Goal: Task Accomplishment & Management: Use online tool/utility

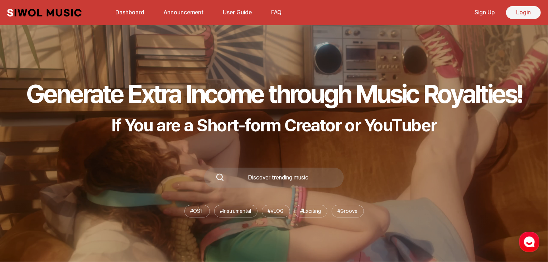
click at [522, 14] on link "Login" at bounding box center [524, 12] width 35 height 13
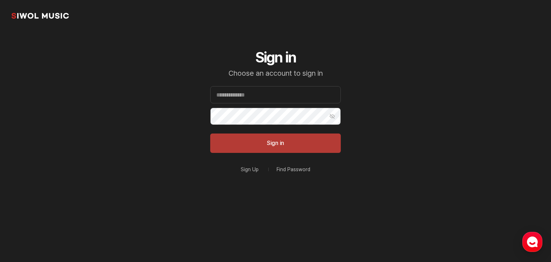
click at [267, 144] on button "Sign in" at bounding box center [275, 142] width 130 height 19
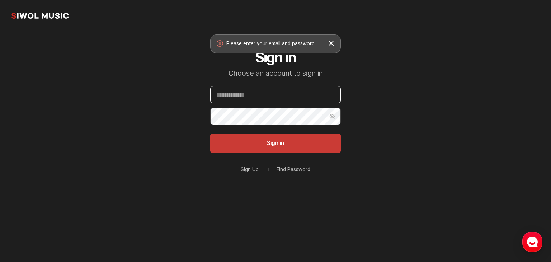
click at [279, 95] on input "Email" at bounding box center [275, 94] width 130 height 17
type input "**********"
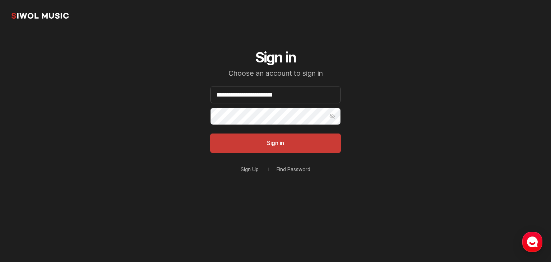
click at [334, 115] on button "Show Password" at bounding box center [331, 116] width 17 height 17
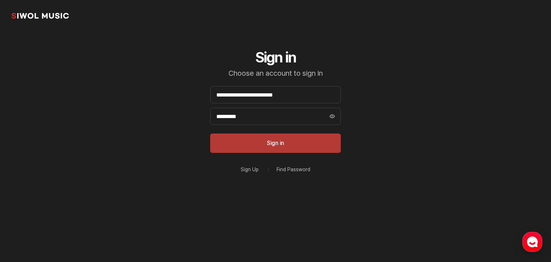
click at [311, 144] on button "Sign in" at bounding box center [275, 142] width 130 height 19
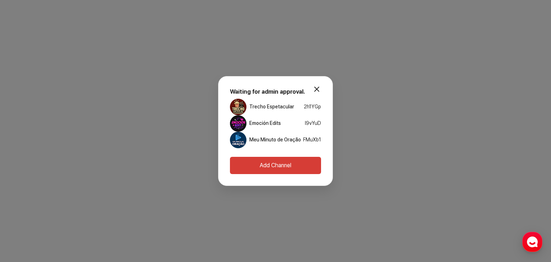
click at [264, 123] on link "Emoción Edits" at bounding box center [265, 123] width 32 height 7
click at [282, 162] on button "Add Channel" at bounding box center [275, 165] width 91 height 17
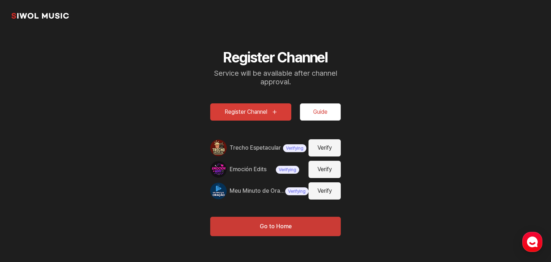
click at [327, 168] on button "Verify" at bounding box center [324, 169] width 32 height 17
type input "**********"
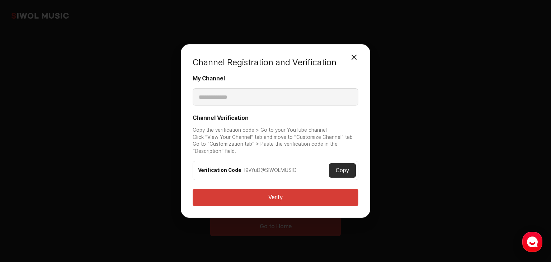
click at [322, 198] on button "Verify" at bounding box center [275, 197] width 166 height 17
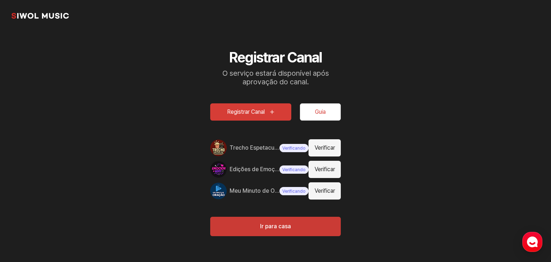
click at [401, 87] on section "시월뮤직 Registrar Canal O serviço estará disponível após aprovação do canal. Regis…" at bounding box center [275, 126] width 551 height 253
click at [311, 108] on button "Guia" at bounding box center [320, 111] width 41 height 17
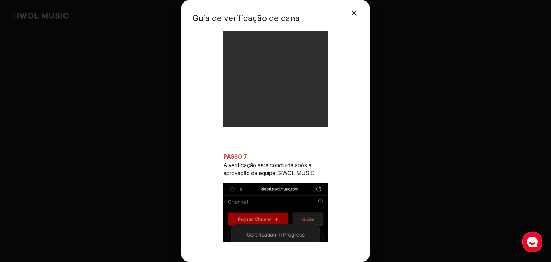
scroll to position [1550, 0]
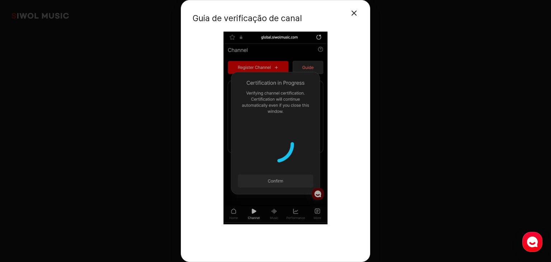
click at [356, 12] on button "Fechar Modal" at bounding box center [354, 13] width 14 height 14
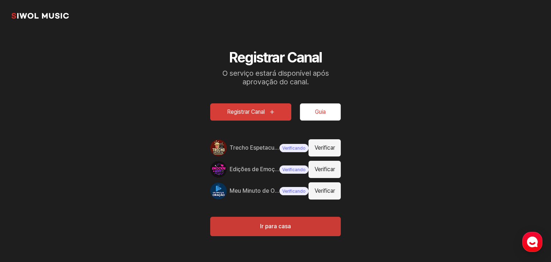
click at [37, 16] on link "시월뮤직" at bounding box center [39, 16] width 57 height 14
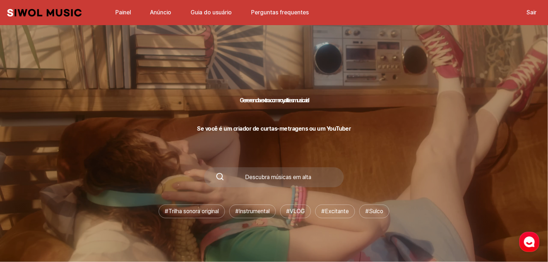
click at [207, 11] on font "Guia do usuário" at bounding box center [211, 12] width 41 height 7
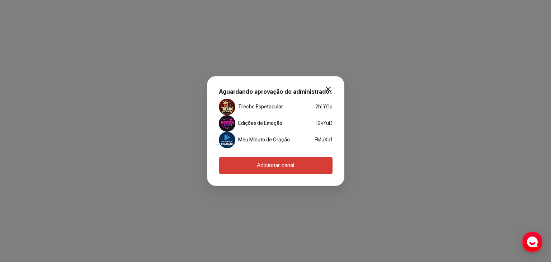
click at [327, 88] on button "modal.fechar" at bounding box center [328, 89] width 14 height 14
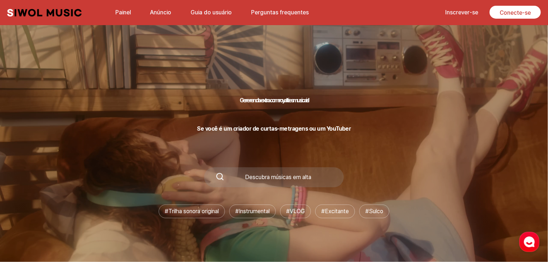
click at [276, 11] on font "Perguntas frequentes" at bounding box center [280, 12] width 58 height 7
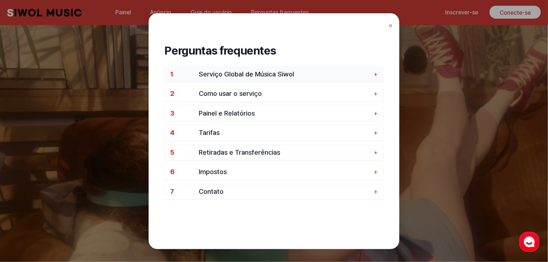
click at [375, 72] on font "+" at bounding box center [376, 74] width 4 height 8
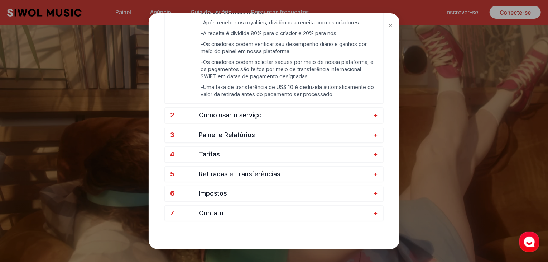
scroll to position [143, 0]
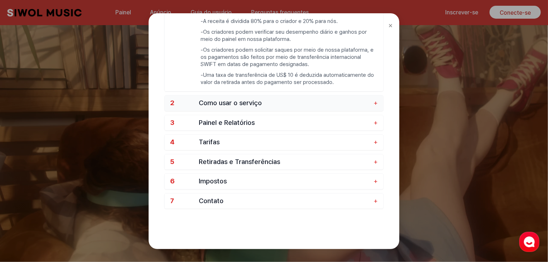
click at [344, 104] on span "Como usar o serviço" at bounding box center [284, 103] width 171 height 8
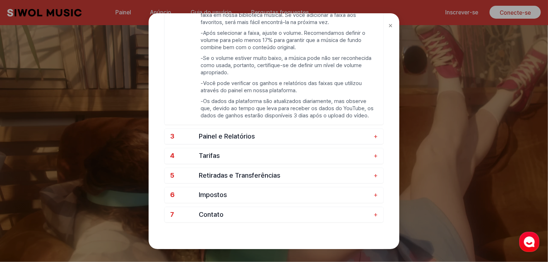
scroll to position [211, 0]
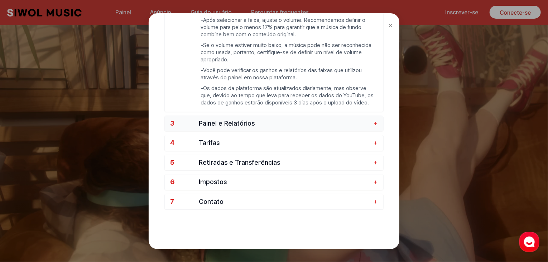
click at [354, 119] on span "Painel e Relatórios" at bounding box center [284, 123] width 171 height 8
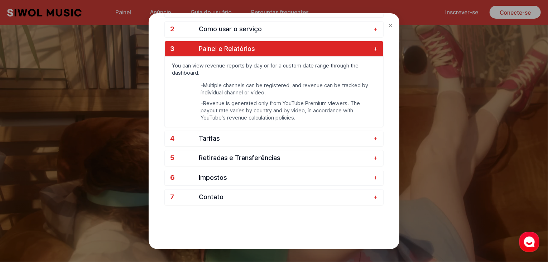
scroll to position [63, 0]
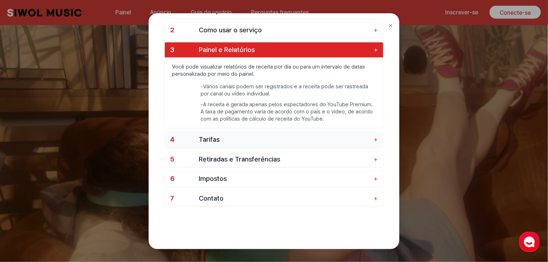
click at [377, 139] on font "+" at bounding box center [376, 139] width 4 height 8
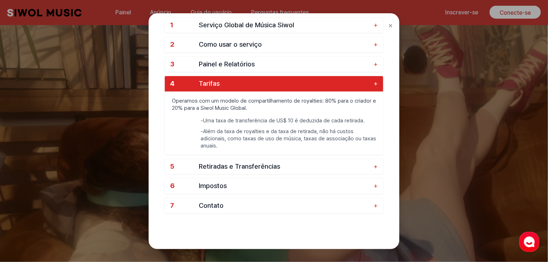
scroll to position [56, 0]
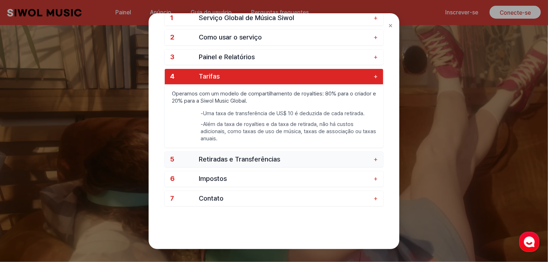
click at [374, 158] on font "+" at bounding box center [376, 159] width 4 height 8
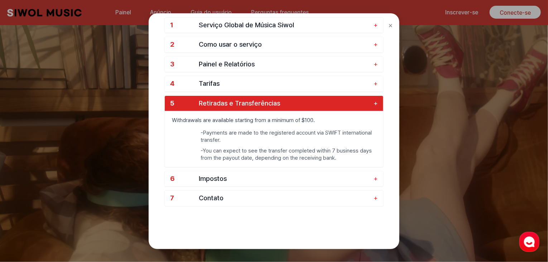
scroll to position [49, 0]
click at [372, 177] on button "6 Impostos +" at bounding box center [274, 178] width 219 height 15
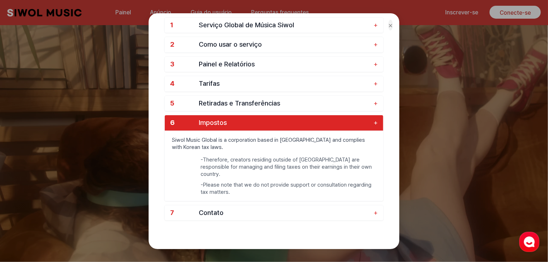
click at [391, 24] on font "×" at bounding box center [391, 25] width 5 height 9
